Goal: Transaction & Acquisition: Purchase product/service

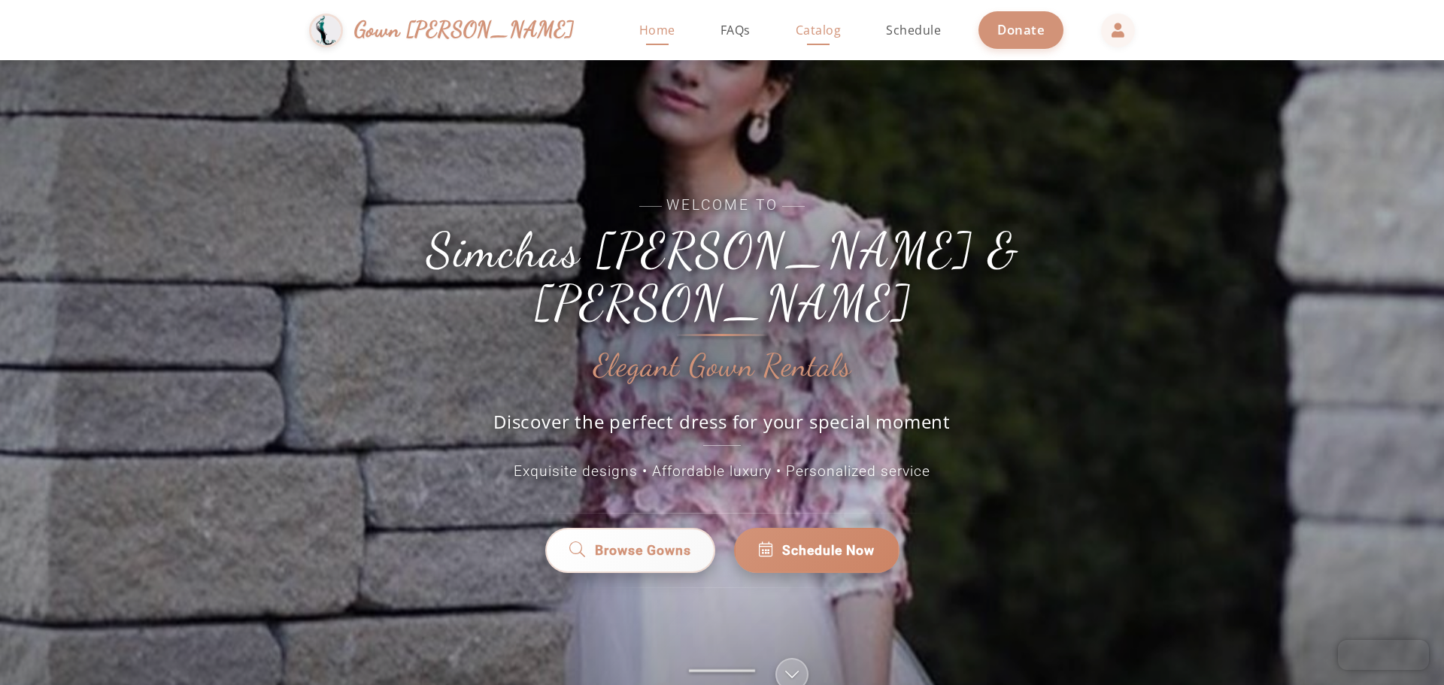
click at [791, 27] on link "Catalog" at bounding box center [818, 30] width 76 height 60
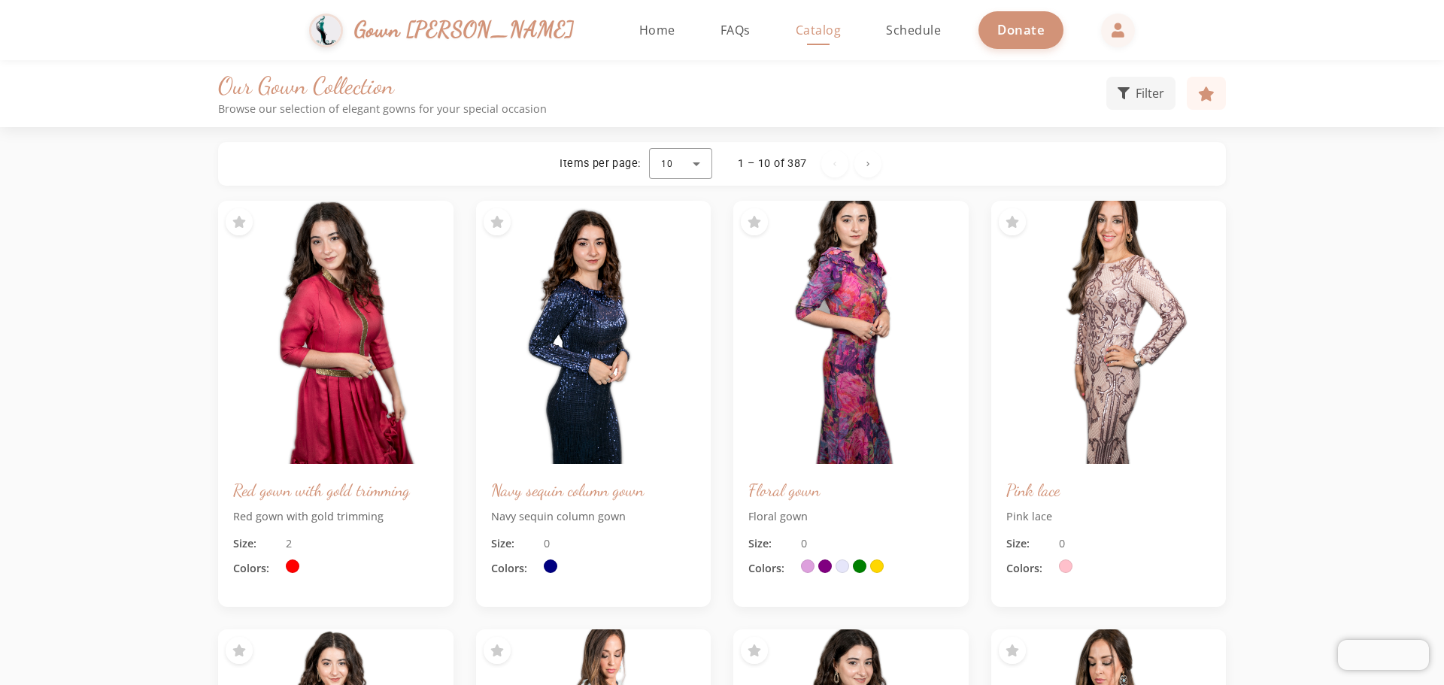
click at [796, 29] on span "Catalog" at bounding box center [819, 30] width 46 height 17
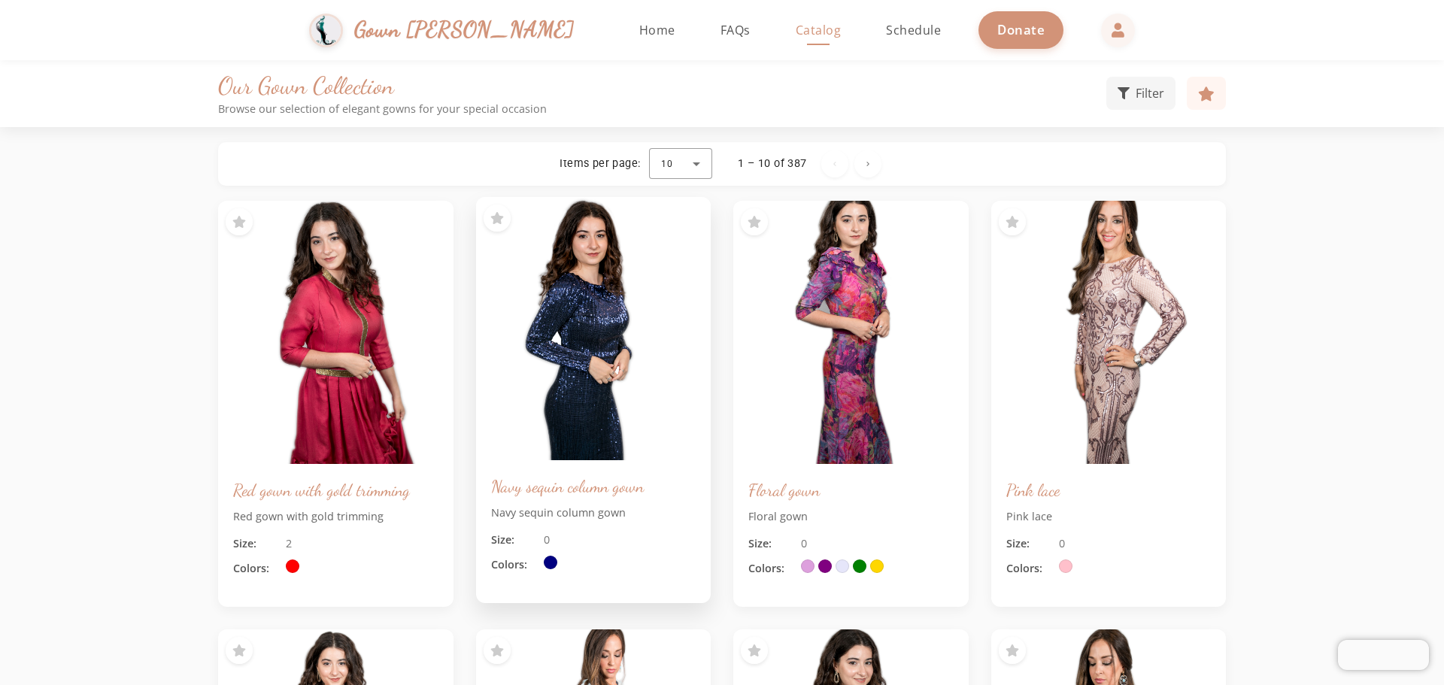
click at [651, 526] on div "Navy sequin column gown Navy sequin column gown Size: 0 Colors:" at bounding box center [593, 531] width 235 height 143
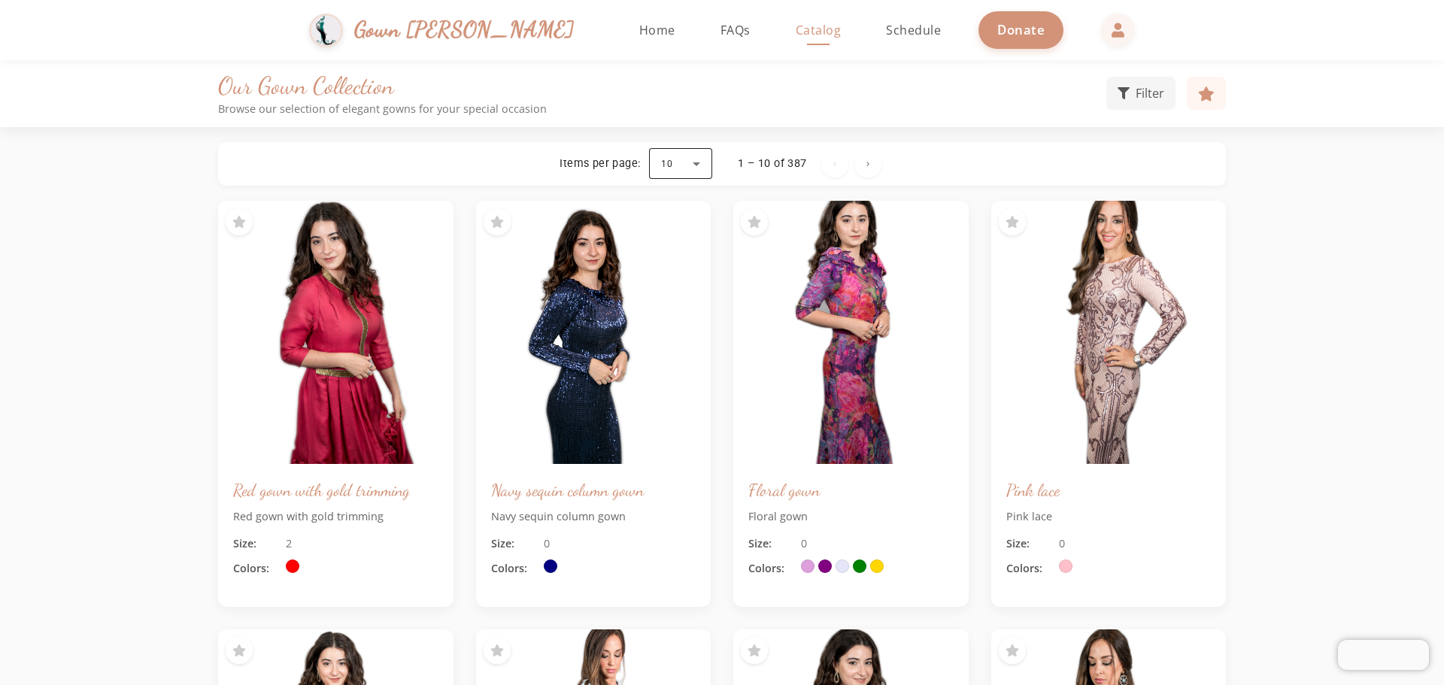
click at [700, 165] on div at bounding box center [680, 164] width 63 height 36
click at [687, 345] on mat-option "100" at bounding box center [680, 347] width 63 height 36
click at [1141, 86] on span "Filter" at bounding box center [1149, 92] width 29 height 18
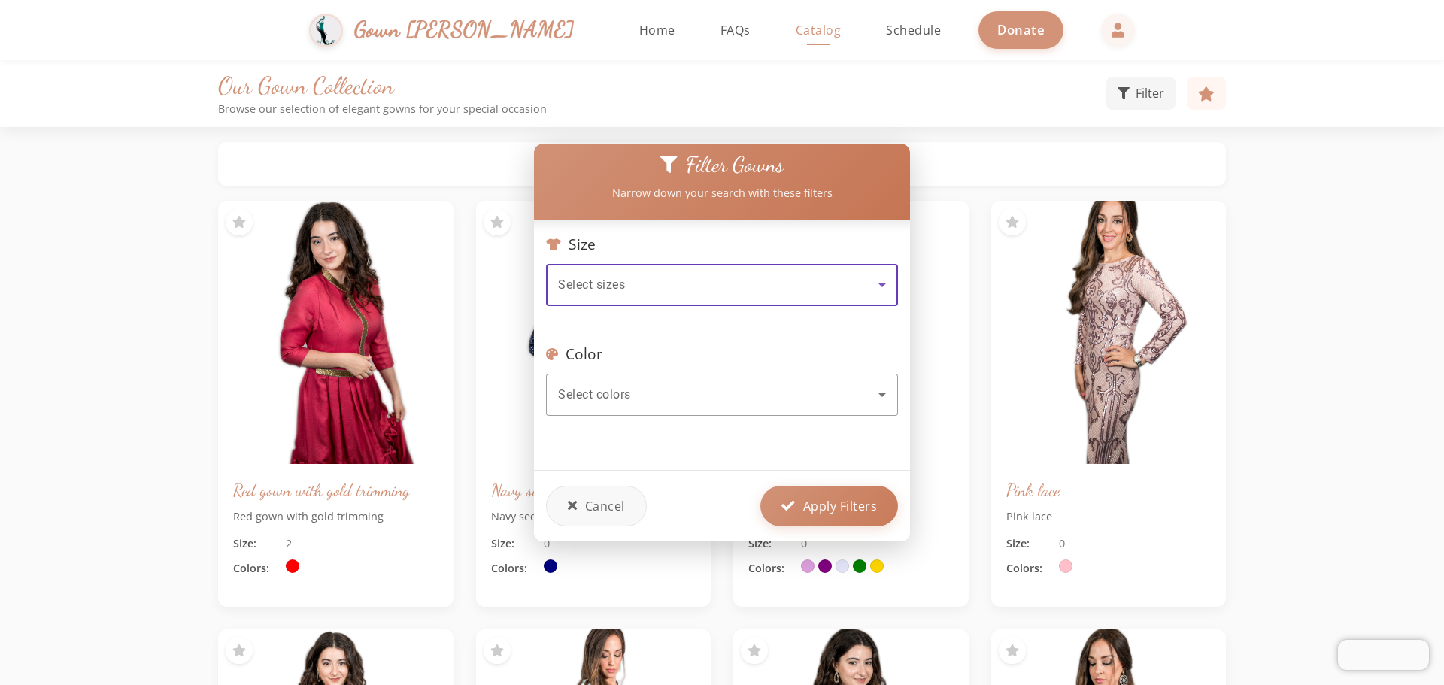
click at [886, 277] on icon at bounding box center [882, 285] width 18 height 18
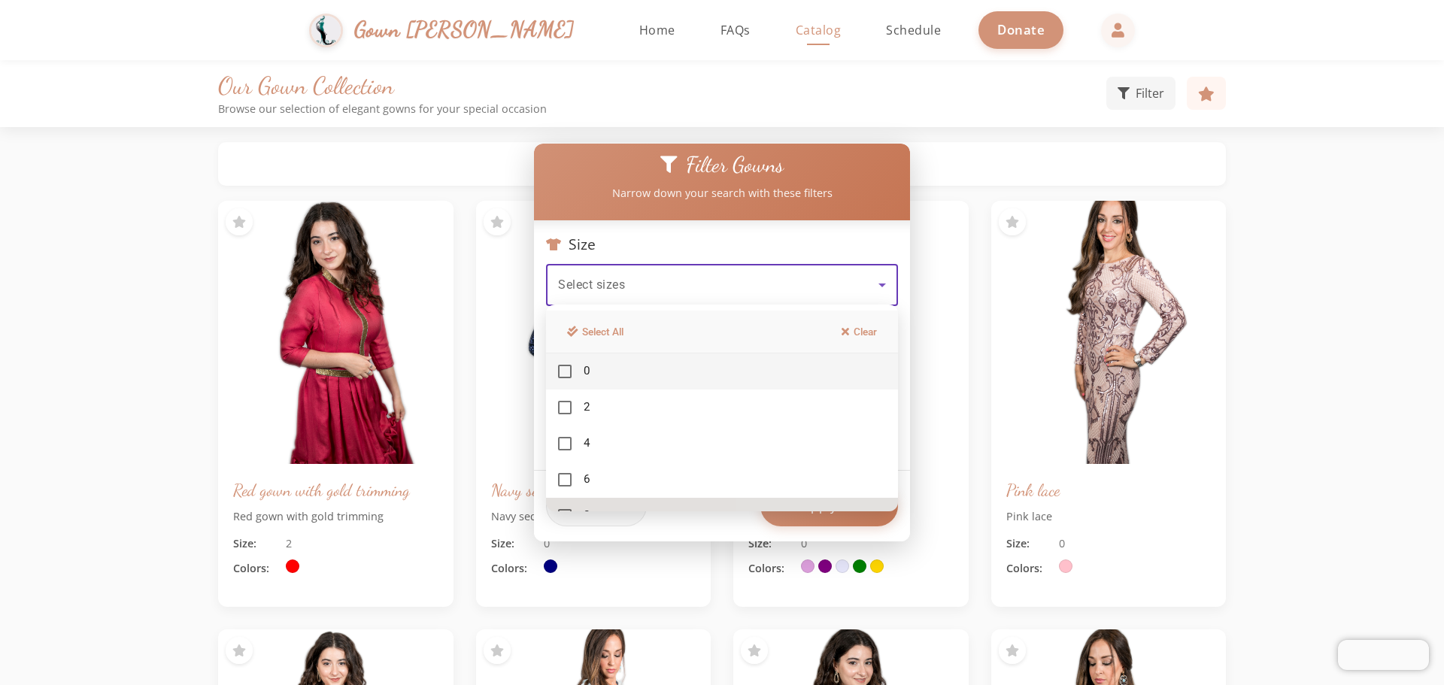
click at [800, 500] on mat-option "8" at bounding box center [722, 516] width 352 height 36
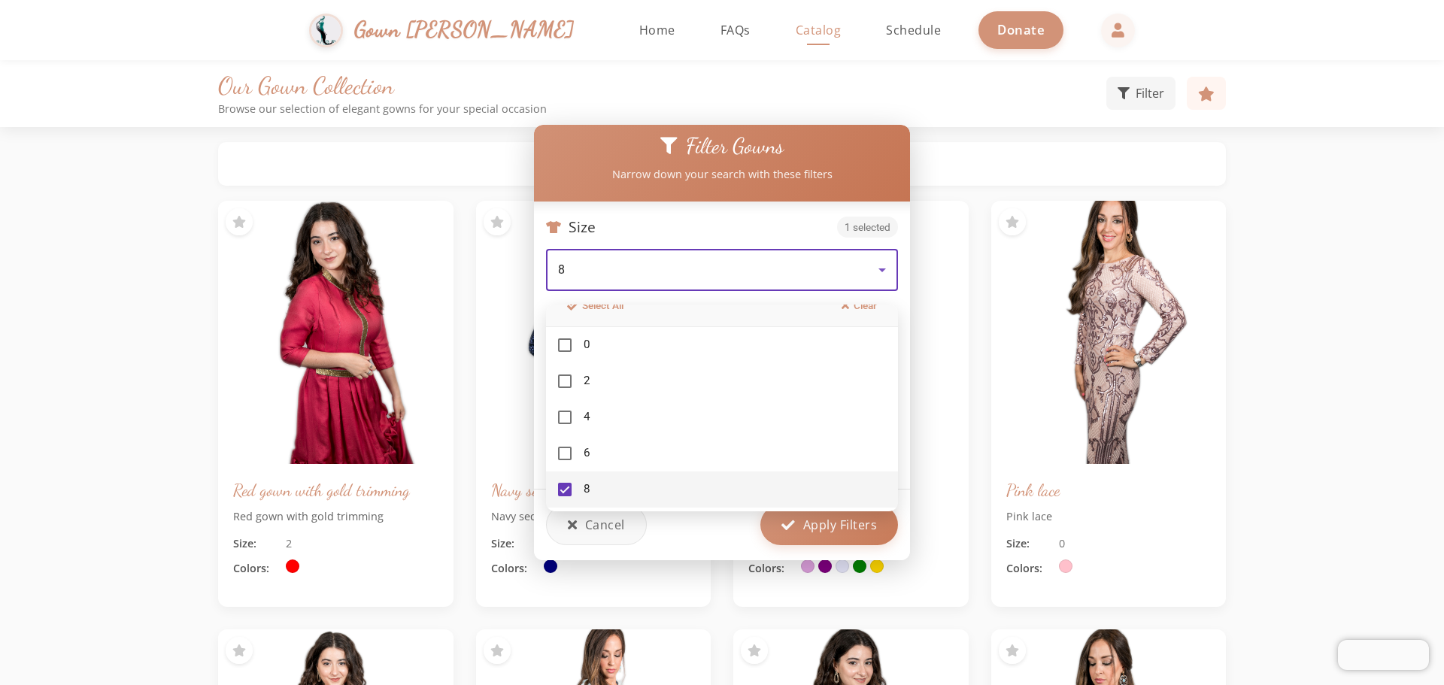
click at [814, 531] on div at bounding box center [722, 342] width 1444 height 685
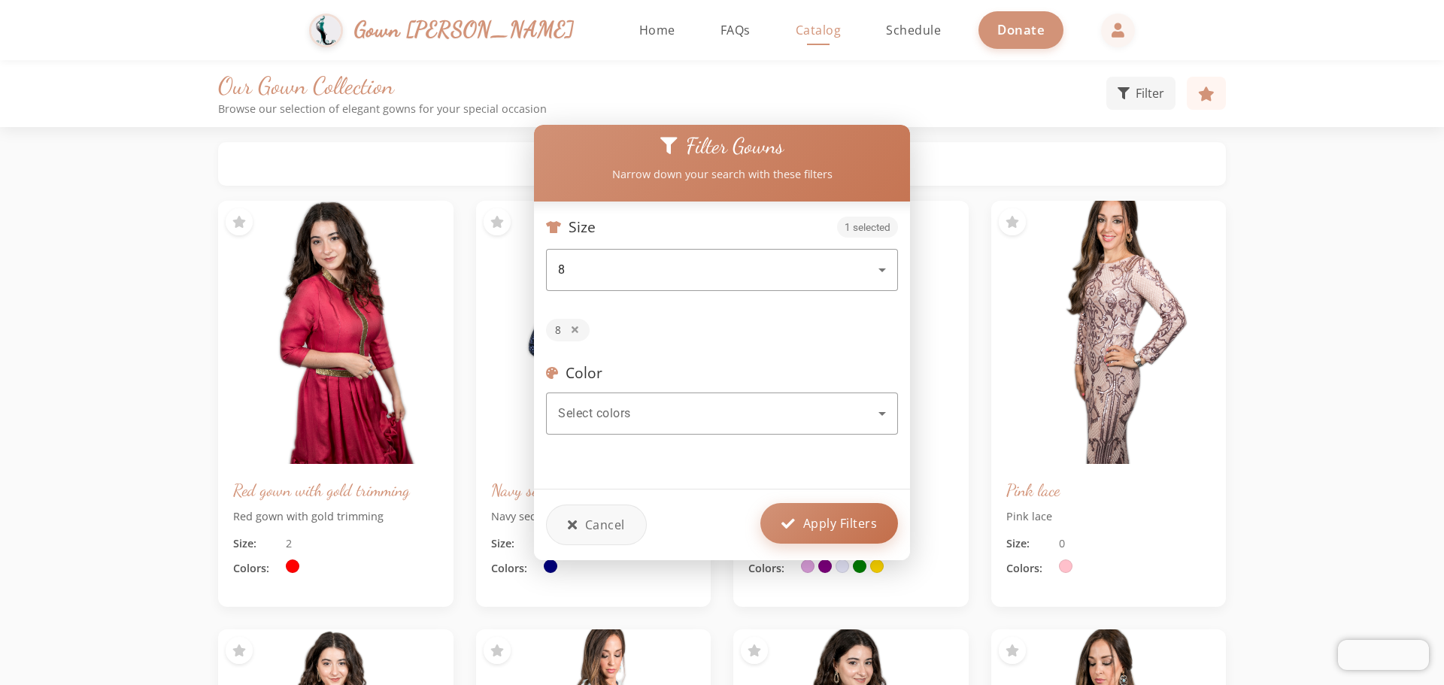
click at [814, 524] on span "Apply Filters" at bounding box center [840, 523] width 74 height 18
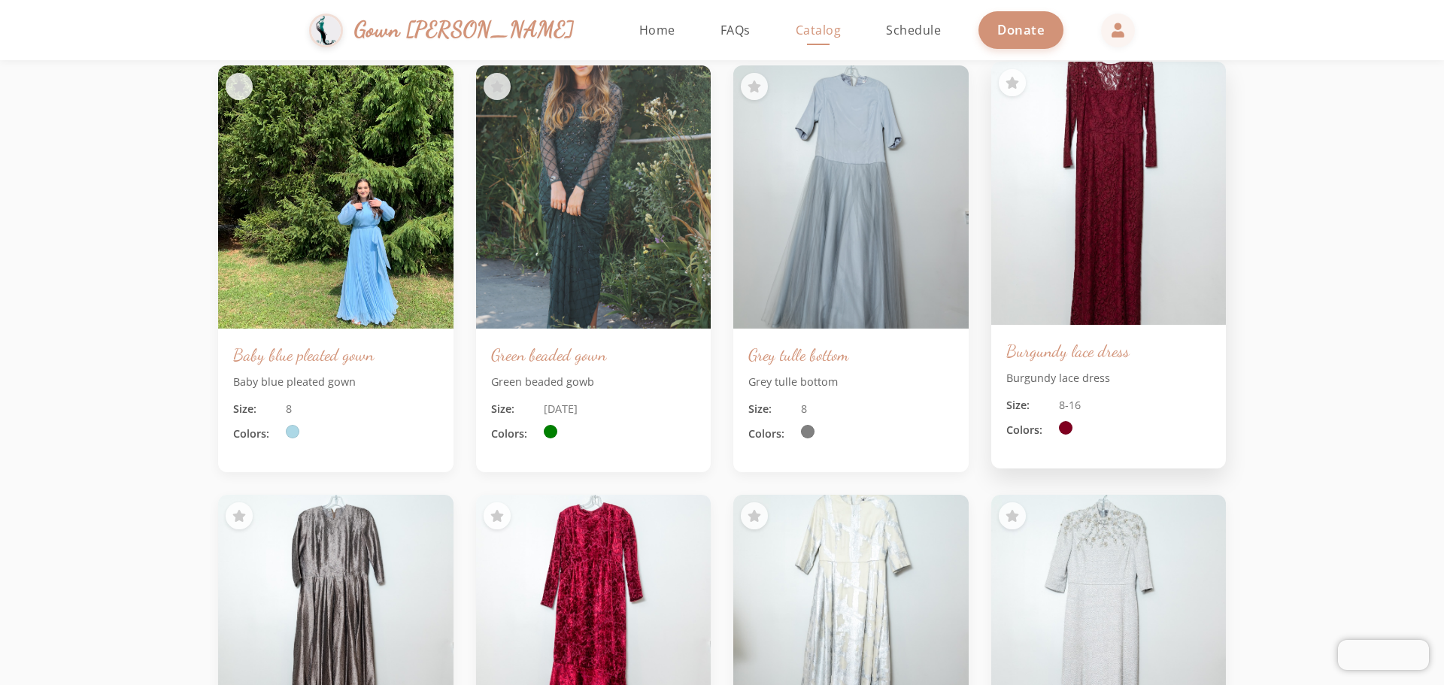
scroll to position [0, 0]
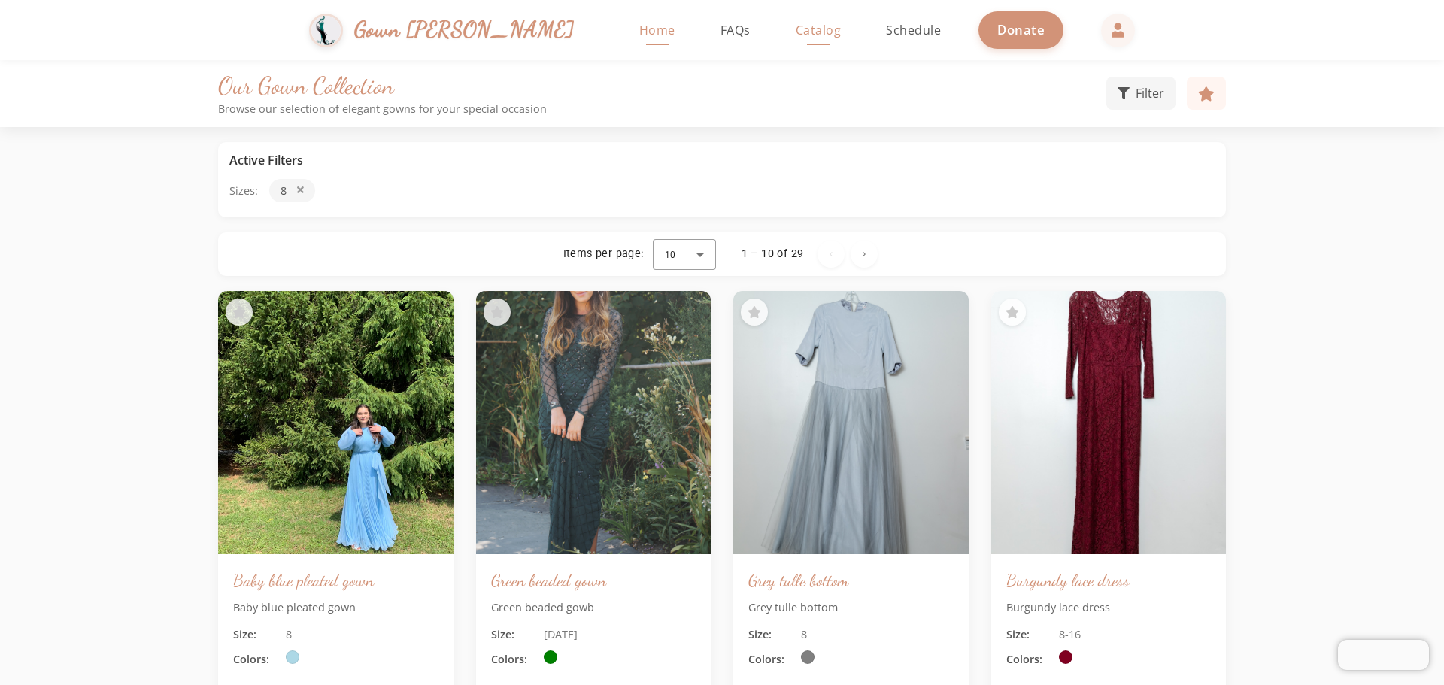
click at [639, 34] on span "Home" at bounding box center [657, 30] width 36 height 17
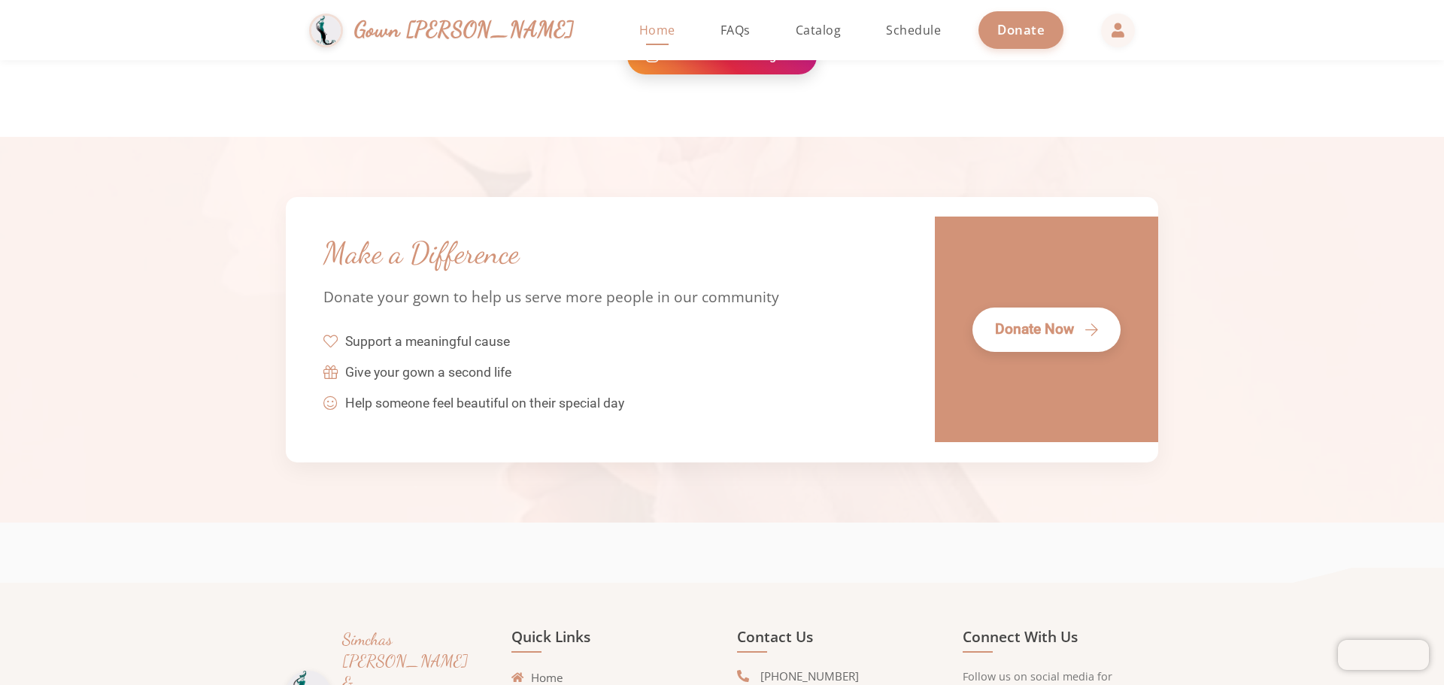
scroll to position [3008, 0]
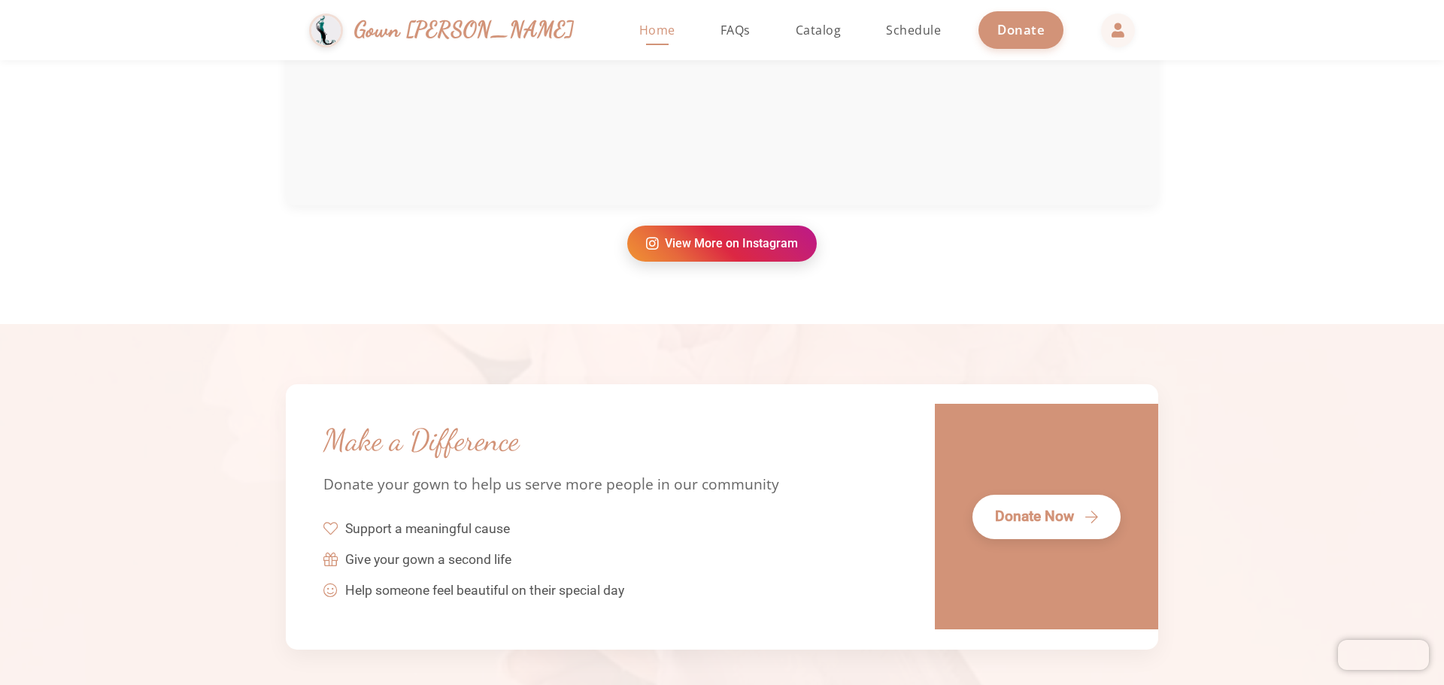
click at [757, 253] on link "View More on Instagram" at bounding box center [721, 244] width 189 height 36
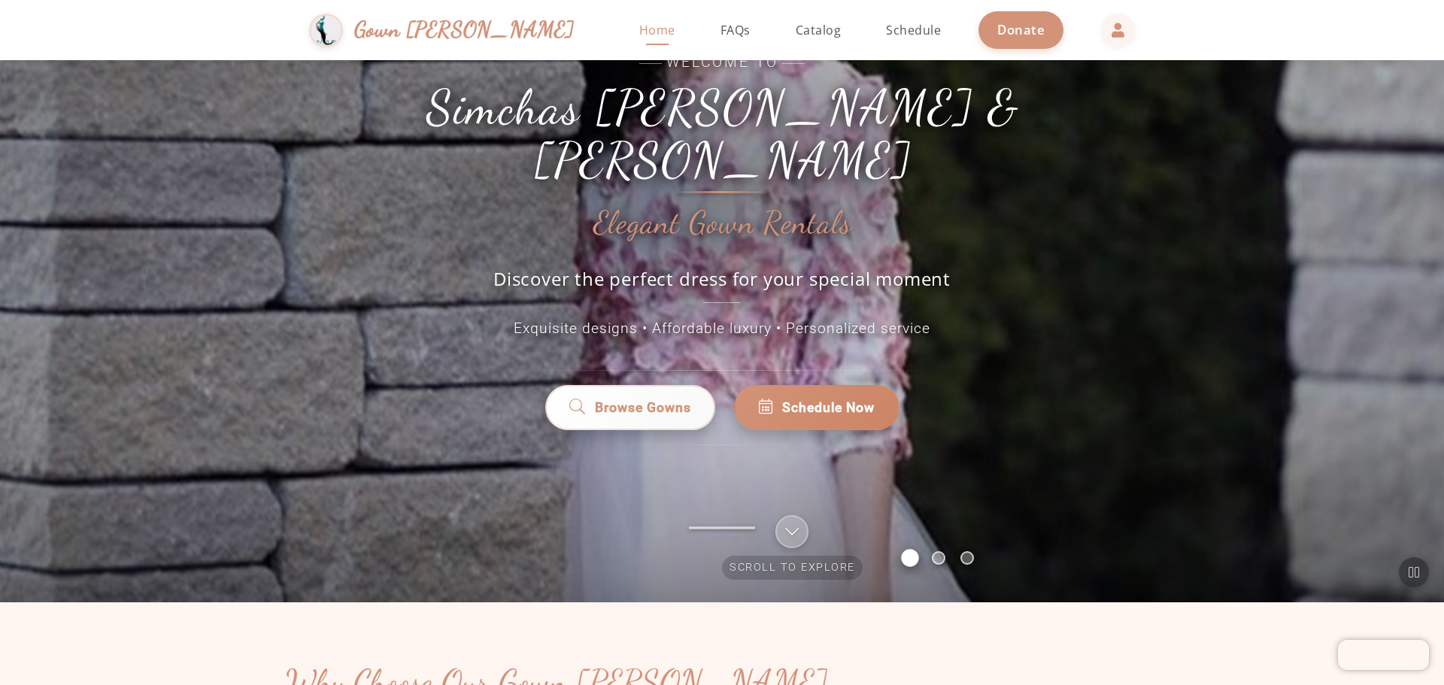
scroll to position [0, 0]
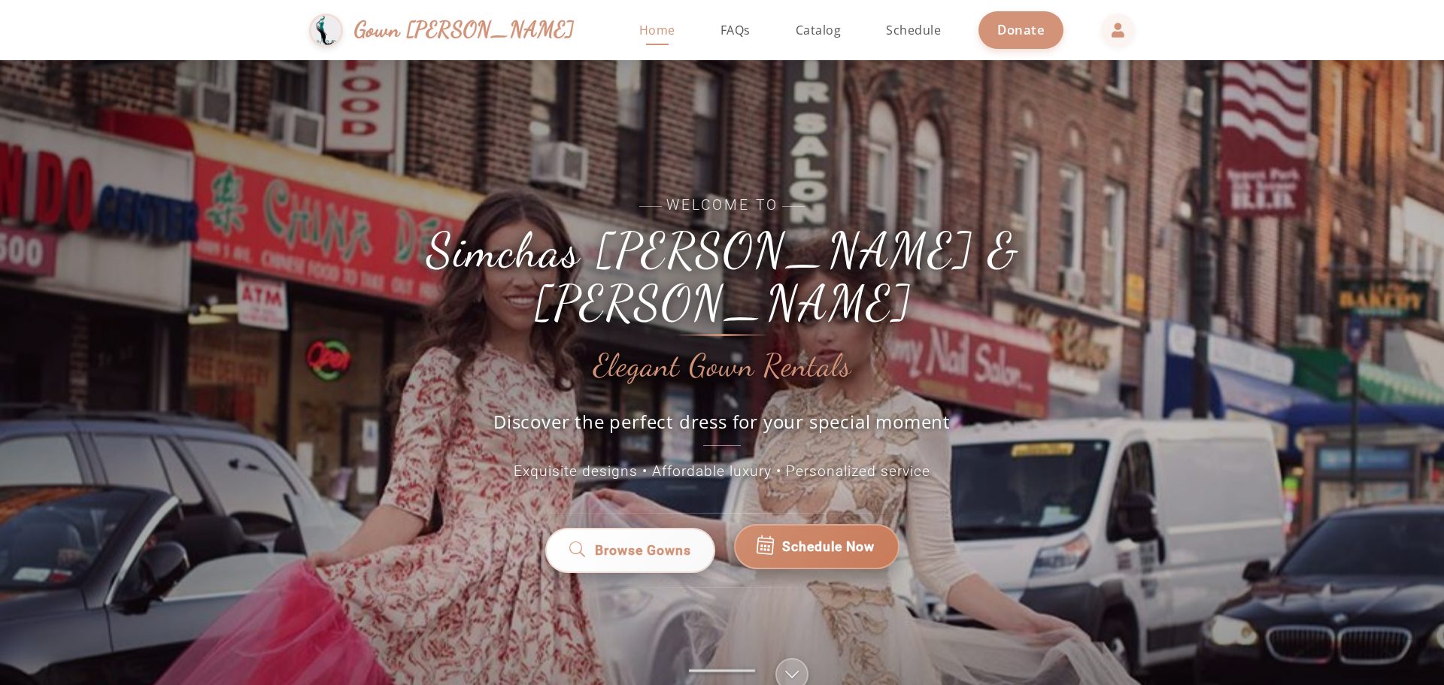
click at [844, 537] on span "Schedule Now" at bounding box center [828, 547] width 92 height 20
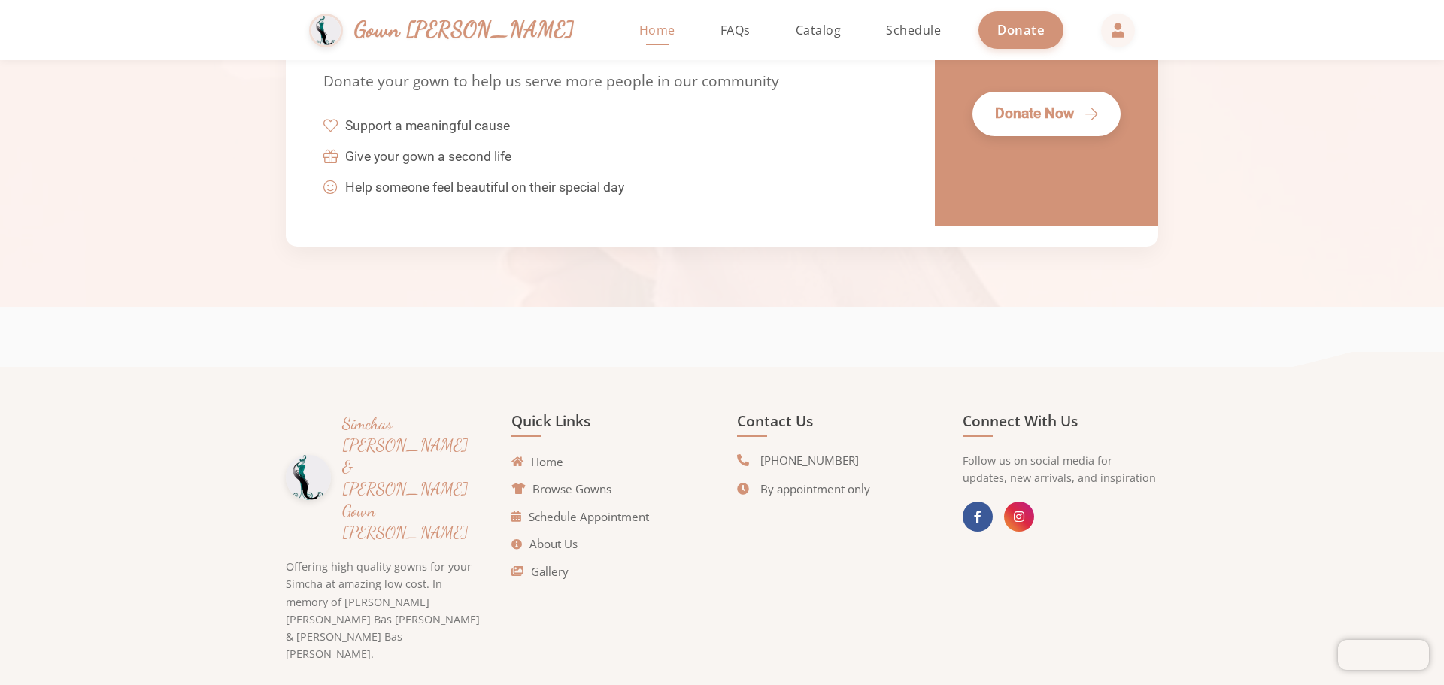
scroll to position [3414, 0]
